Goal: Task Accomplishment & Management: Manage account settings

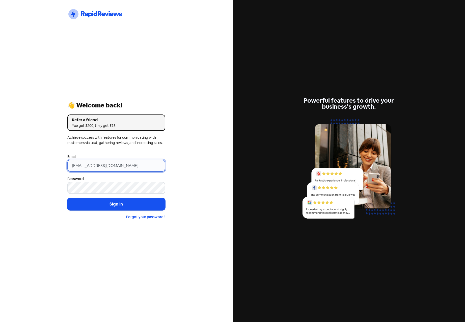
drag, startPoint x: 155, startPoint y: 162, endPoint x: 11, endPoint y: 154, distance: 144.2
click at [12, 155] on div "Icon For Thunder-circle 👋 Welcome back! Refer a friend You get $200, they get $…" at bounding box center [116, 161] width 232 height 322
paste input "louis@propertyavenue"
type input "[EMAIL_ADDRESS][DOMAIN_NAME]"
click at [44, 151] on div "Icon For Thunder-circle 👋 Welcome back! Refer a friend You get $200, they get $…" at bounding box center [116, 161] width 232 height 322
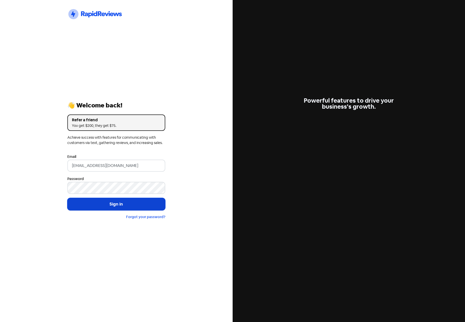
click at [115, 205] on button "Sign in" at bounding box center [116, 204] width 98 height 13
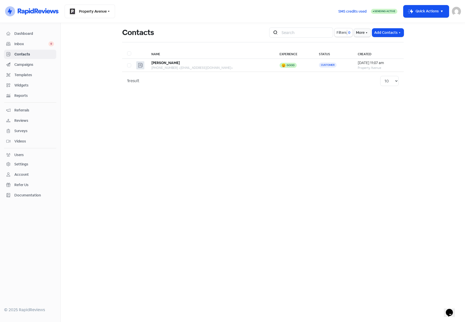
click at [22, 33] on span "Dashboard" at bounding box center [34, 33] width 40 height 5
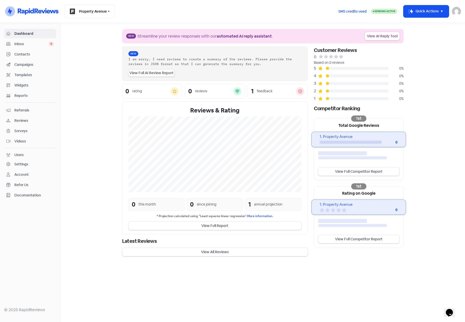
click at [20, 52] on span "Contacts" at bounding box center [34, 54] width 40 height 5
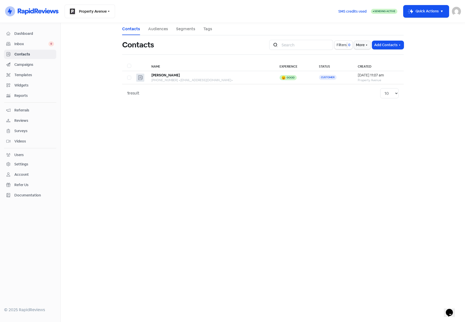
click at [21, 64] on span "Campaigns" at bounding box center [34, 64] width 40 height 5
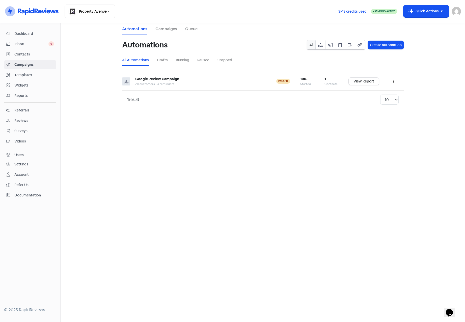
click at [20, 119] on span "Reviews" at bounding box center [34, 120] width 40 height 5
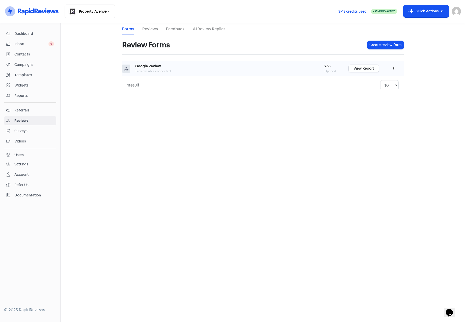
click at [367, 69] on link "View Report" at bounding box center [363, 68] width 30 height 7
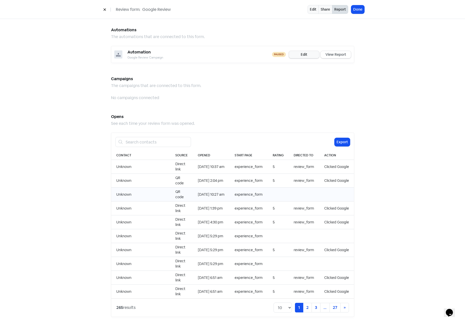
scroll to position [379, 0]
click at [287, 305] on select "10 20 30 50 100" at bounding box center [282, 307] width 18 height 10
select select "20"
click at [273, 302] on select "10 20 30 50 100" at bounding box center [282, 307] width 18 height 10
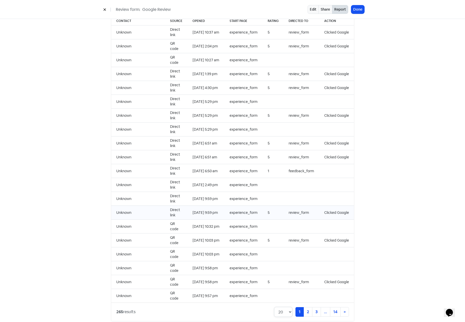
scroll to position [518, 0]
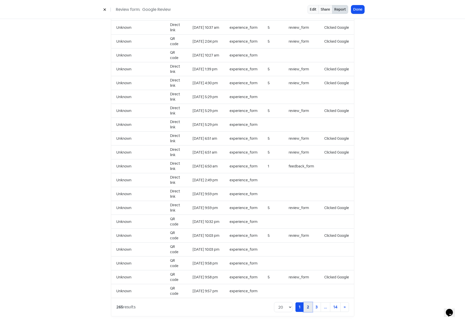
drag, startPoint x: 305, startPoint y: 302, endPoint x: 306, endPoint y: 299, distance: 3.4
click at [305, 302] on link "2" at bounding box center [307, 307] width 9 height 10
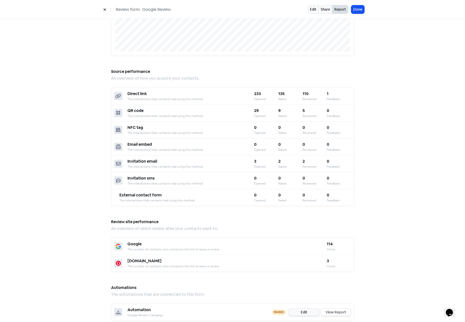
scroll to position [64, 0]
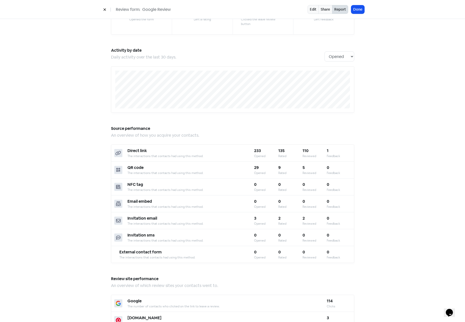
click at [103, 10] on button at bounding box center [105, 9] width 8 height 9
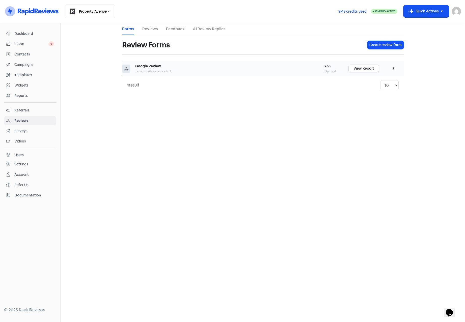
click at [390, 69] on button "button" at bounding box center [394, 69] width 10 height 12
click at [368, 90] on link "Edit" at bounding box center [377, 91] width 42 height 10
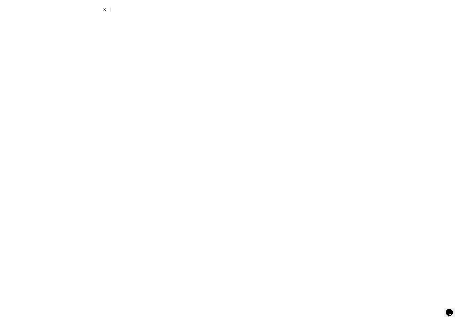
select select "4"
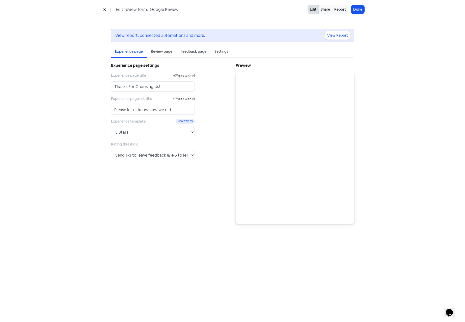
click at [157, 53] on div "Review page" at bounding box center [161, 51] width 21 height 5
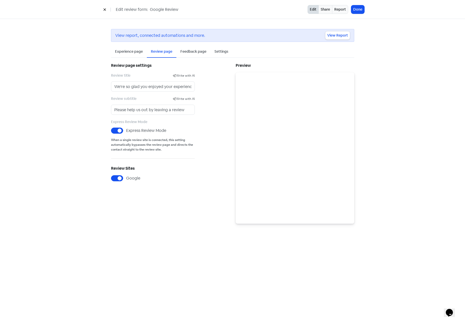
click at [198, 52] on div "Feedback page" at bounding box center [193, 51] width 26 height 5
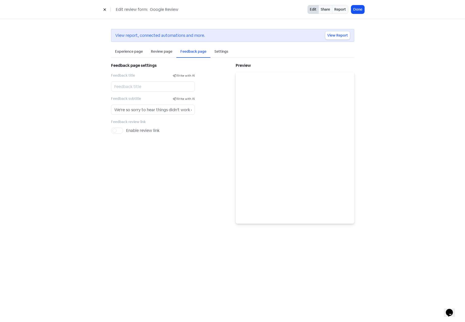
click at [222, 50] on div "Settings" at bounding box center [221, 51] width 14 height 5
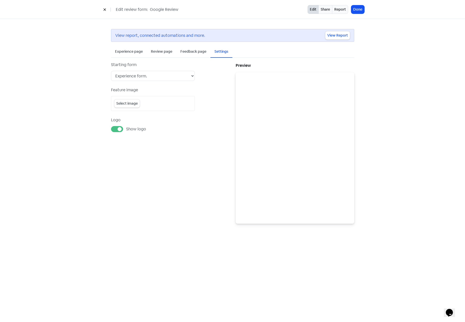
drag, startPoint x: 105, startPoint y: 9, endPoint x: 109, endPoint y: 17, distance: 8.6
click at [105, 9] on icon at bounding box center [104, 9] width 3 height 3
